Goal: Find specific page/section: Find specific page/section

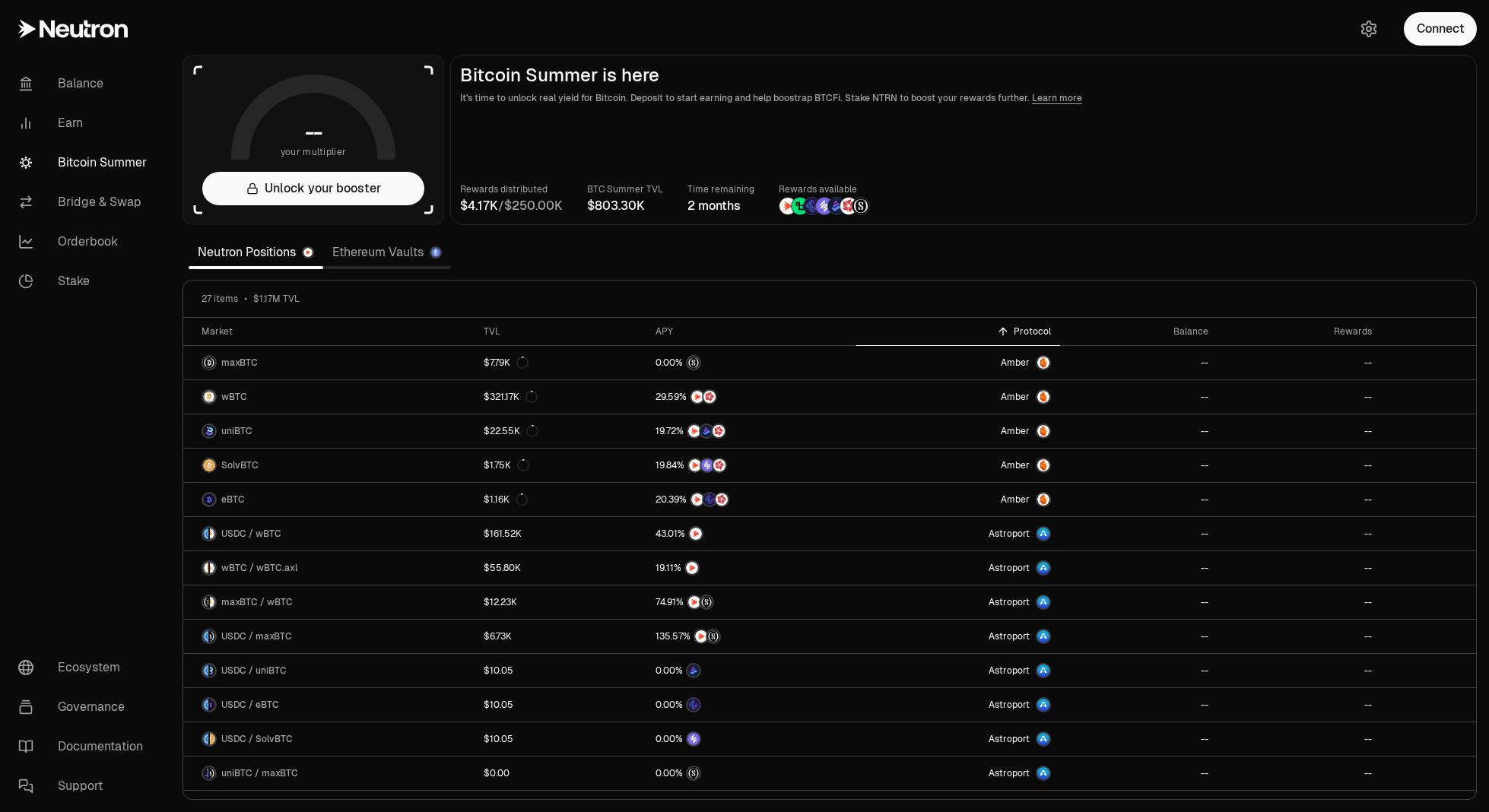
scroll to position [228, 0]
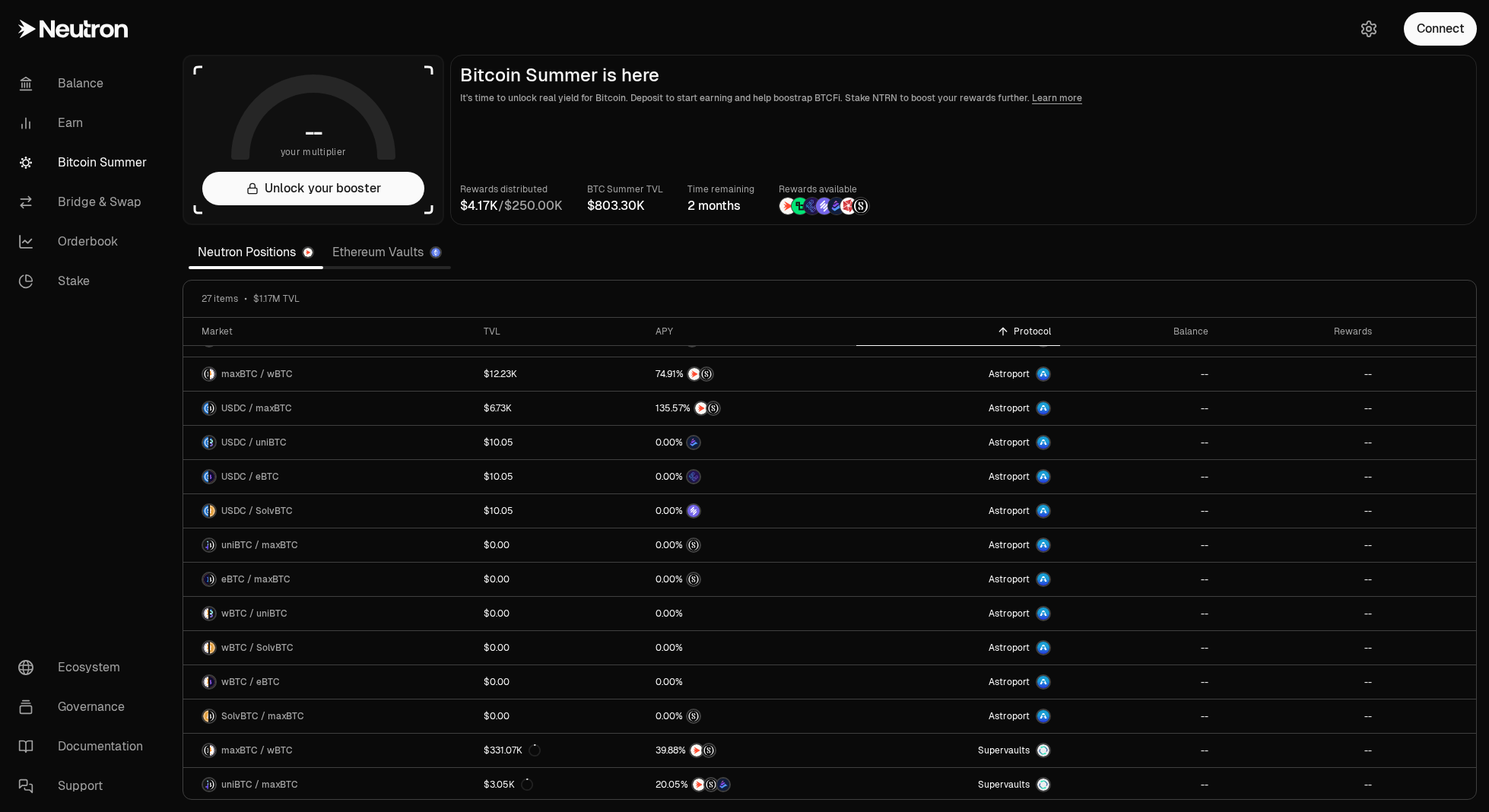
click at [383, 261] on link "Ethereum Vaults" at bounding box center [387, 252] width 128 height 31
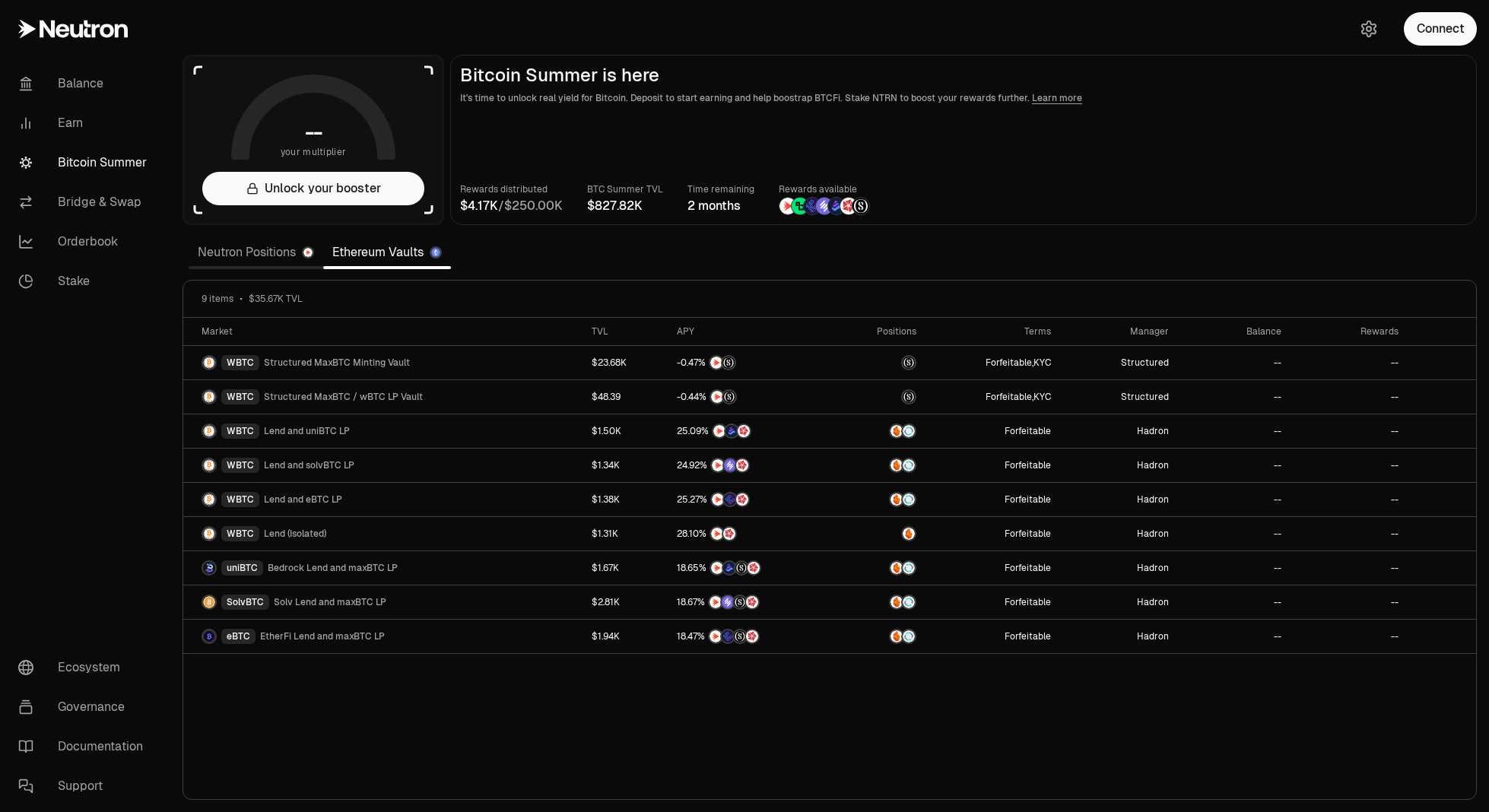
click at [271, 262] on link "Neutron Positions" at bounding box center [256, 252] width 134 height 31
